Goal: Transaction & Acquisition: Purchase product/service

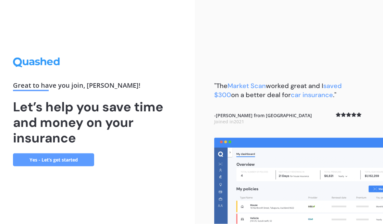
scroll to position [27, 0]
click at [68, 154] on link "Yes - Let’s get started" at bounding box center [53, 160] width 81 height 13
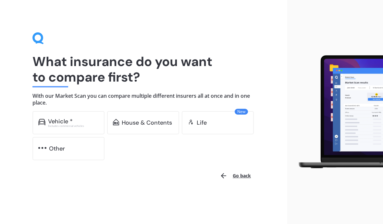
click at [68, 119] on div "Vehicle *" at bounding box center [60, 121] width 25 height 6
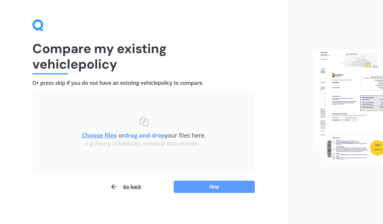
scroll to position [10, 0]
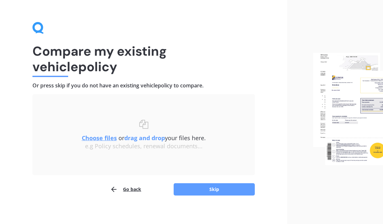
click at [358, 126] on img at bounding box center [348, 109] width 70 height 113
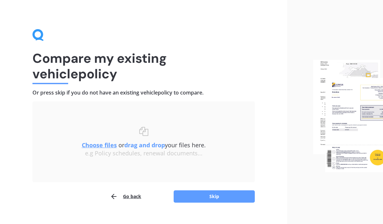
scroll to position [5, 0]
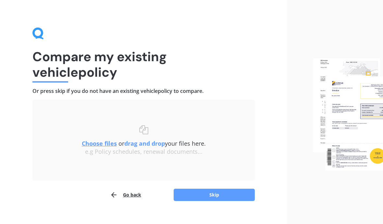
click at [352, 130] on img at bounding box center [348, 115] width 70 height 113
